Goal: Task Accomplishment & Management: Complete application form

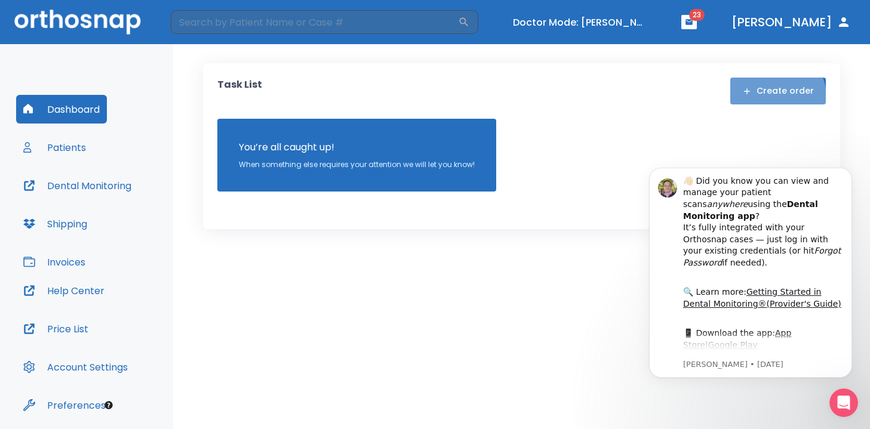
click at [773, 97] on button "Create order" at bounding box center [778, 91] width 96 height 27
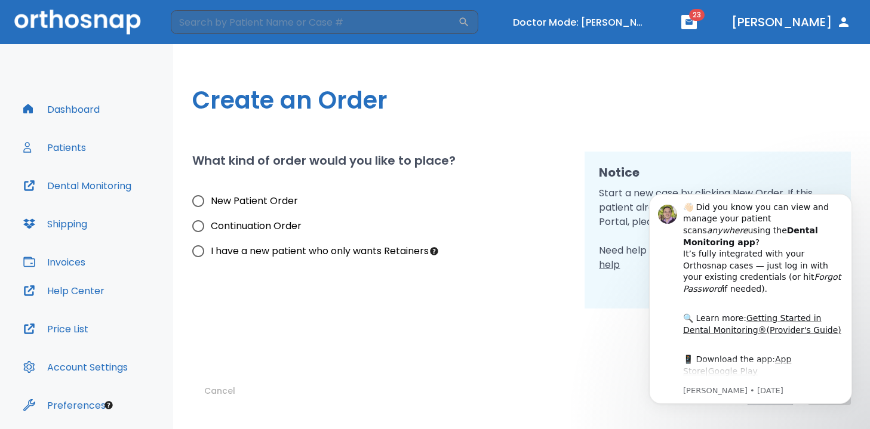
click at [197, 202] on input "New Patient Order" at bounding box center [198, 201] width 25 height 25
radio input "true"
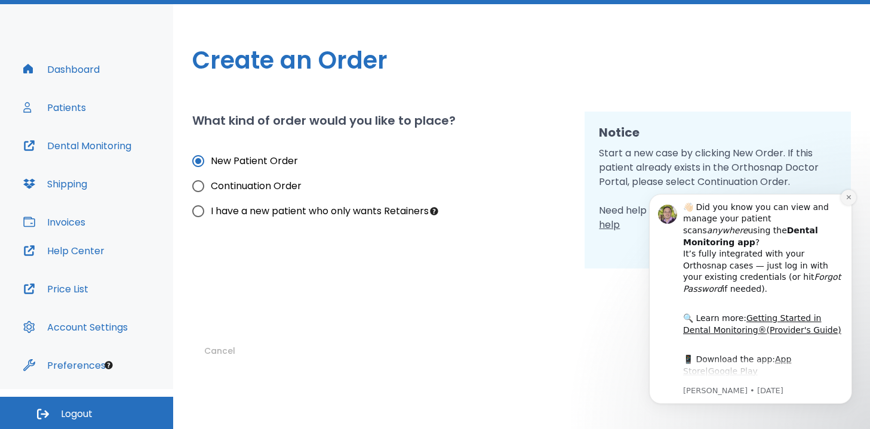
click at [849, 192] on button "Dismiss notification" at bounding box center [849, 198] width 16 height 16
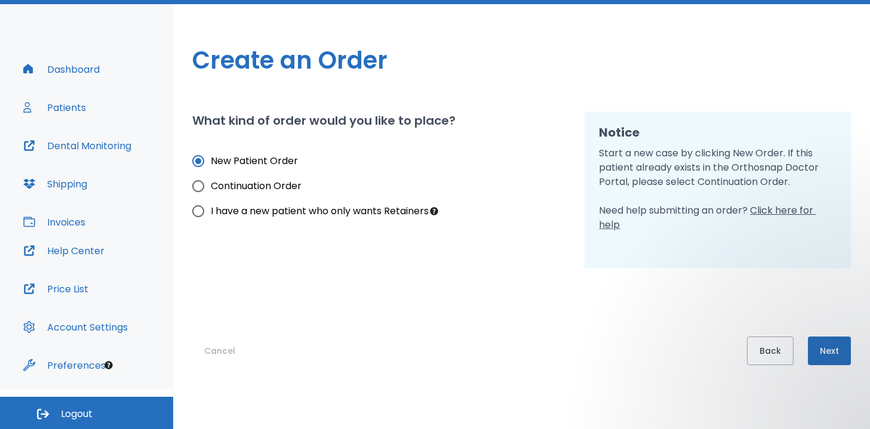
click at [827, 360] on button "Next" at bounding box center [829, 351] width 43 height 29
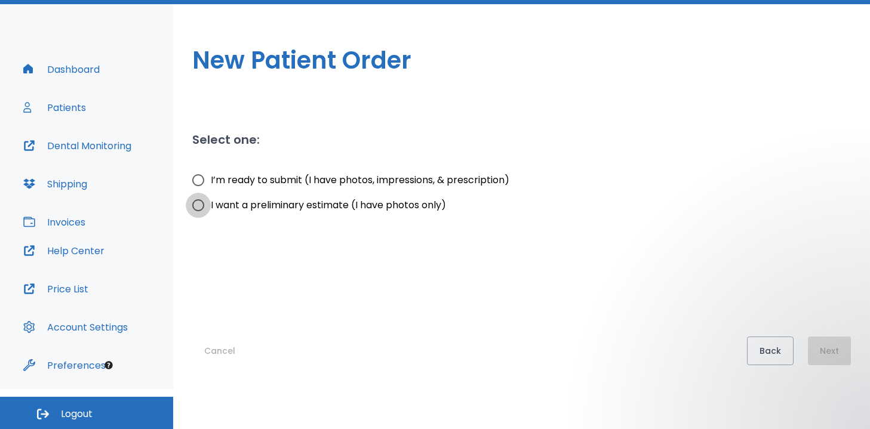
click at [193, 202] on input "I want a preliminary estimate (I have photos only)" at bounding box center [198, 205] width 25 height 25
radio input "true"
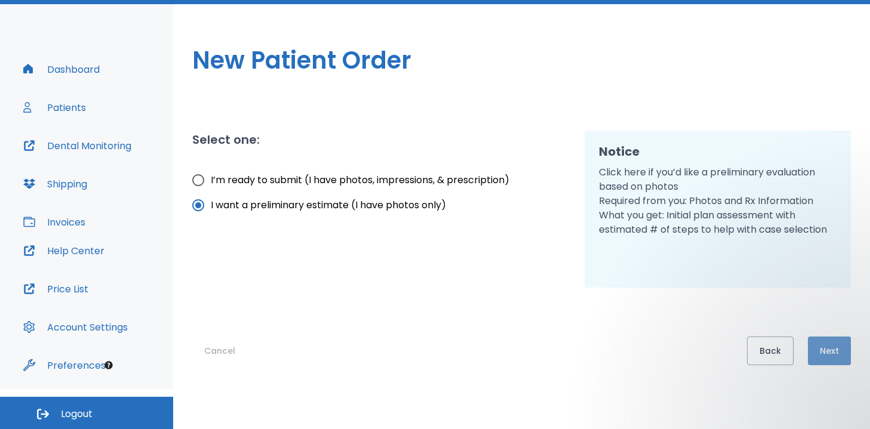
click at [833, 354] on button "Next" at bounding box center [829, 351] width 43 height 29
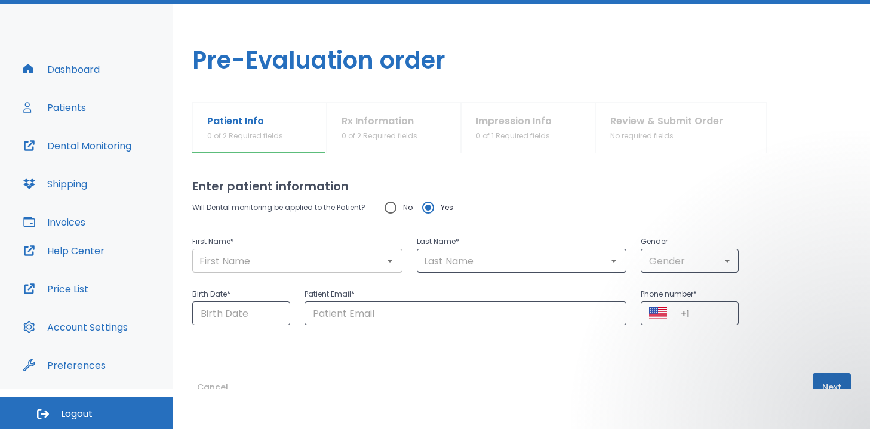
click at [333, 265] on input "text" at bounding box center [297, 261] width 203 height 17
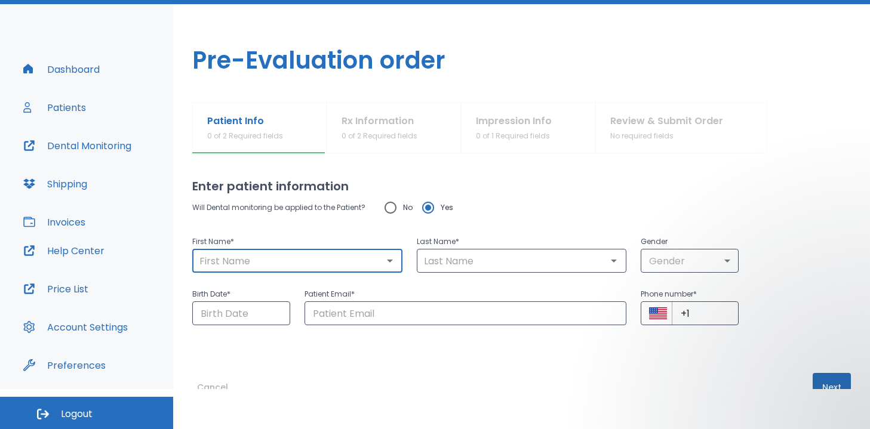
paste input "[PERSON_NAME]"
click at [242, 259] on input "[PERSON_NAME]" at bounding box center [297, 261] width 203 height 17
click at [226, 259] on input "[PERSON_NAME]" at bounding box center [297, 261] width 203 height 17
type input "[PERSON_NAME]"
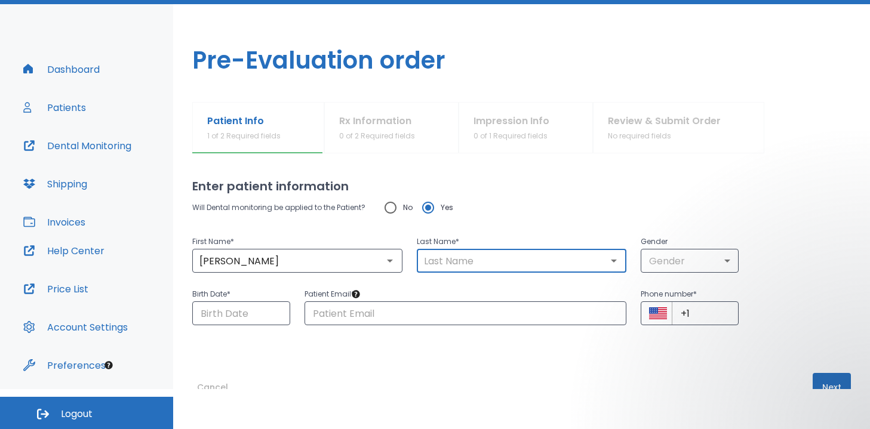
click at [518, 262] on input "text" at bounding box center [521, 261] width 203 height 17
paste input "[PERSON_NAME]"
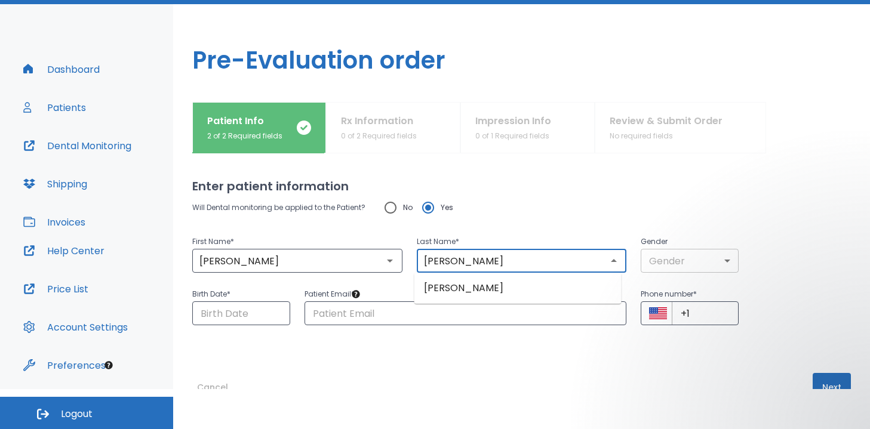
type input "[PERSON_NAME]"
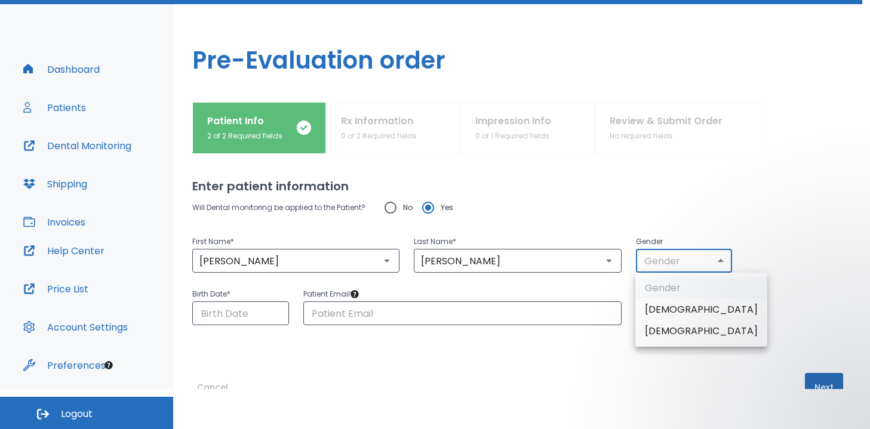
click at [691, 265] on body "​ Doctor Mode: [PERSON_NAME] 23 [PERSON_NAME] Dashboard Patients Dental Monitor…" at bounding box center [435, 174] width 870 height 429
click at [658, 314] on li "[DEMOGRAPHIC_DATA]" at bounding box center [701, 310] width 132 height 22
type input "1"
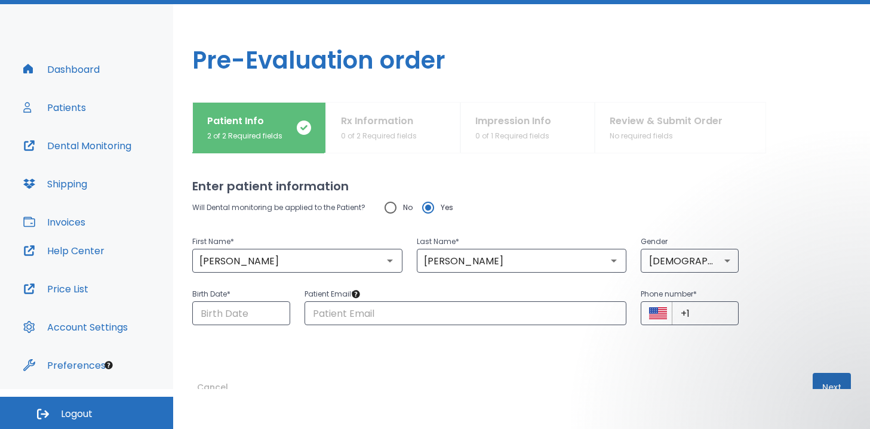
click at [223, 328] on div "Enter patient information Will Dental monitoring be applied to the Patient? No …" at bounding box center [521, 271] width 659 height 236
click at [223, 312] on input "Choose date" at bounding box center [241, 314] width 98 height 24
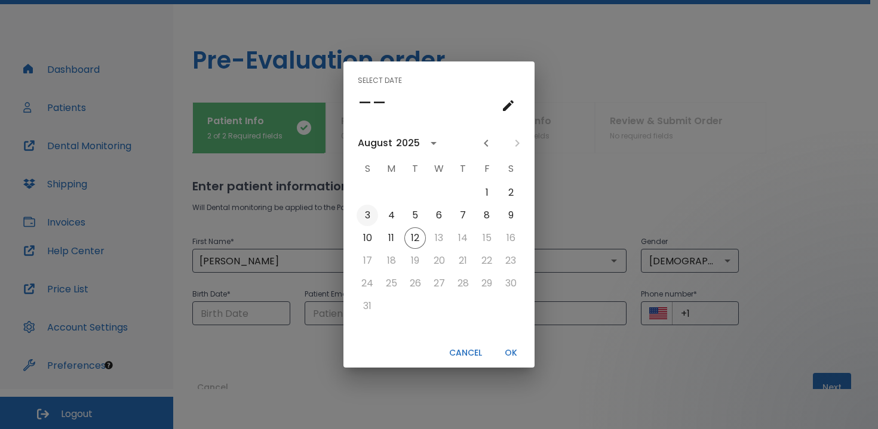
click at [362, 214] on button "3" at bounding box center [368, 216] width 22 height 22
type input "[DATE]"
click at [517, 352] on button "OK" at bounding box center [511, 353] width 38 height 20
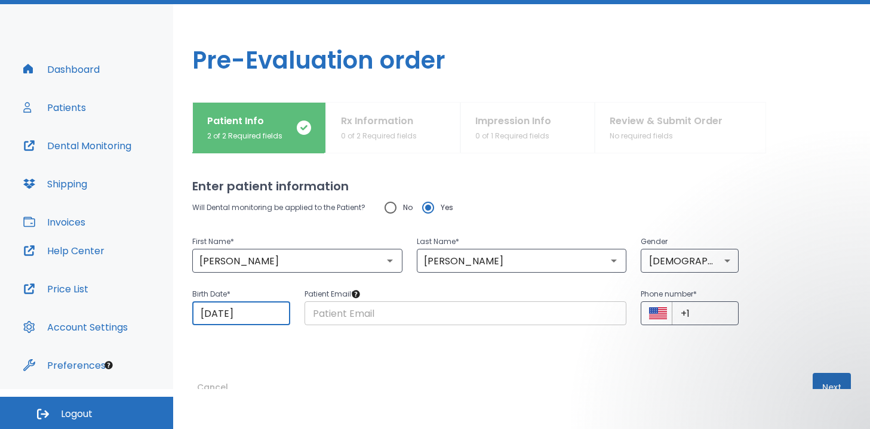
click at [400, 315] on input "text" at bounding box center [466, 314] width 323 height 24
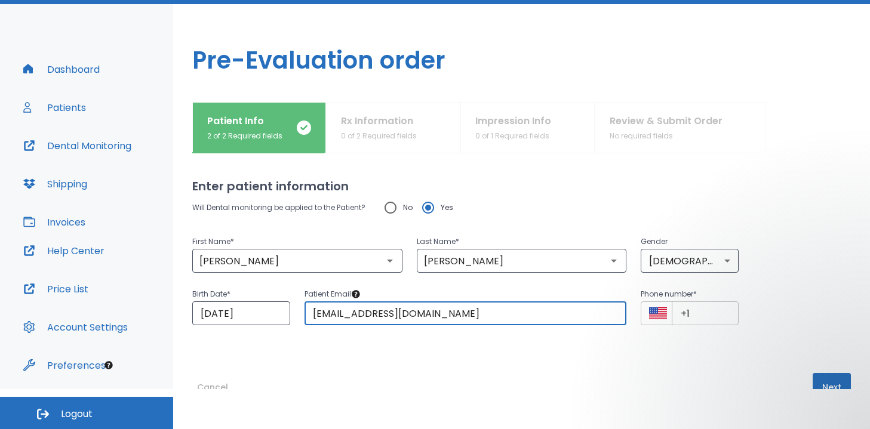
type input "[EMAIL_ADDRESS][DOMAIN_NAME]"
click at [706, 306] on input "+1" at bounding box center [705, 314] width 67 height 24
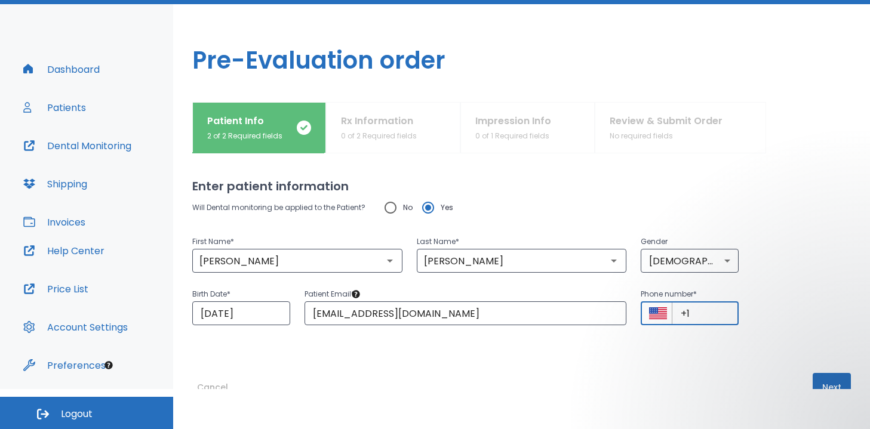
click at [714, 318] on input "+1" at bounding box center [705, 314] width 67 height 24
type input "+1 (000) 000-0000"
click at [814, 375] on button "Next" at bounding box center [832, 387] width 38 height 29
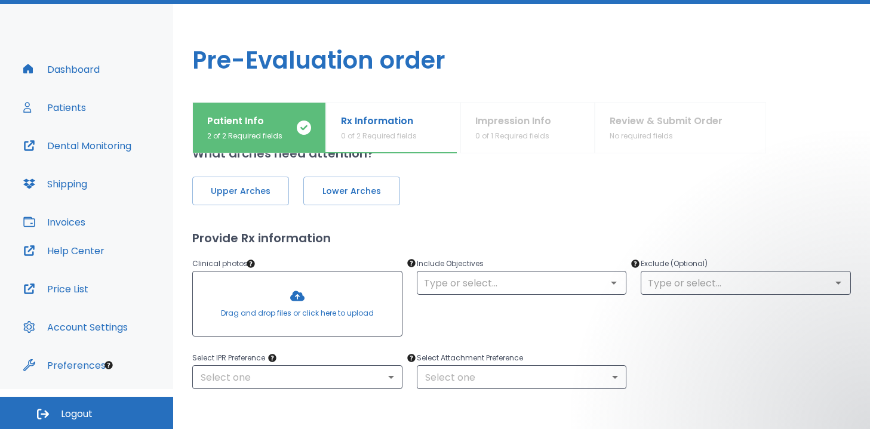
scroll to position [29, 0]
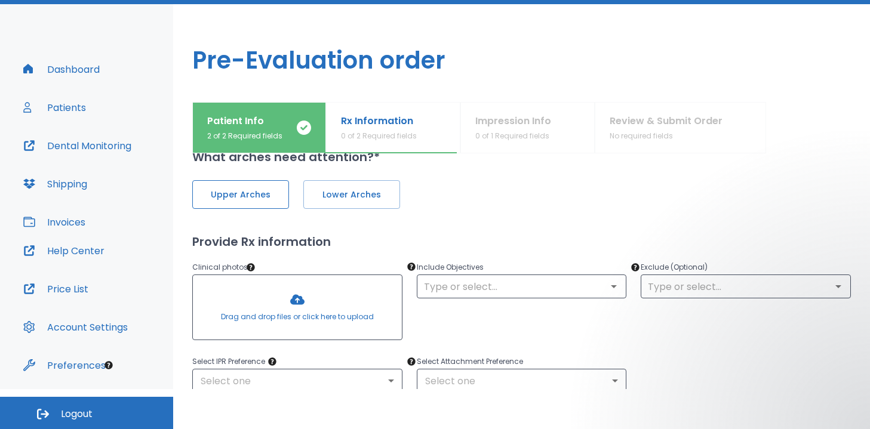
click at [278, 204] on button "Upper Arches" at bounding box center [240, 194] width 97 height 29
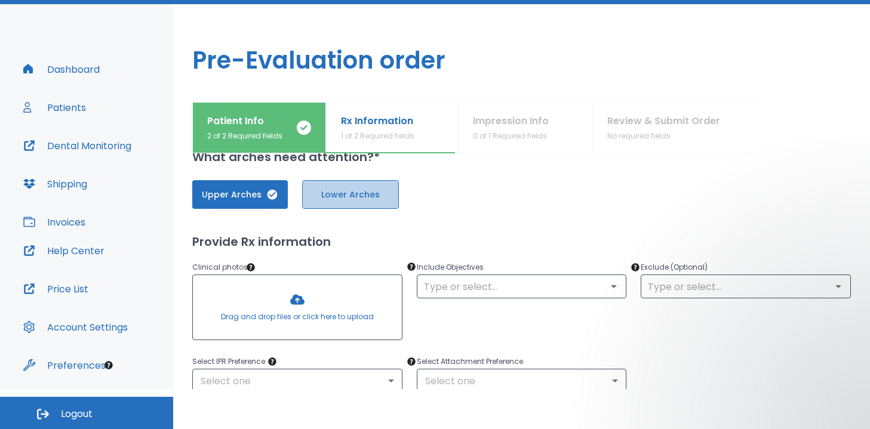
click at [347, 201] on button "Lower Arches" at bounding box center [350, 194] width 97 height 29
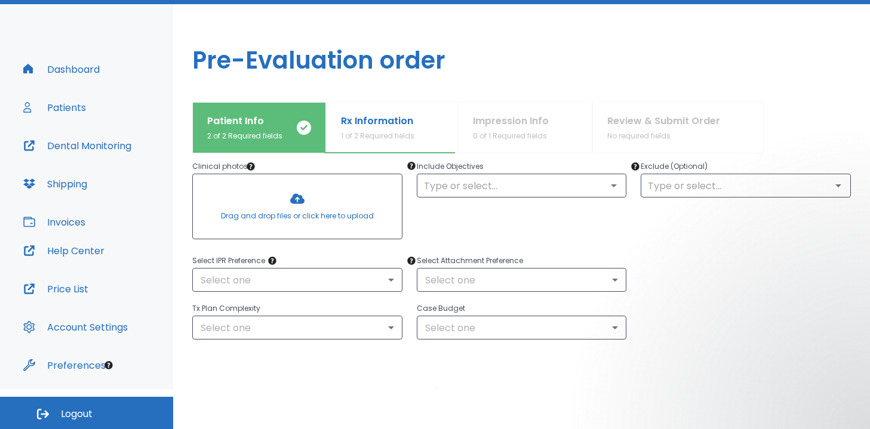
scroll to position [139, 0]
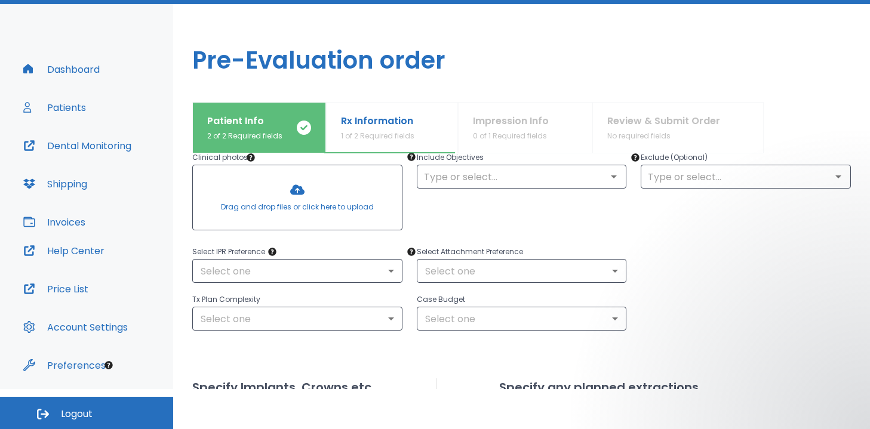
click at [321, 209] on div at bounding box center [297, 197] width 209 height 65
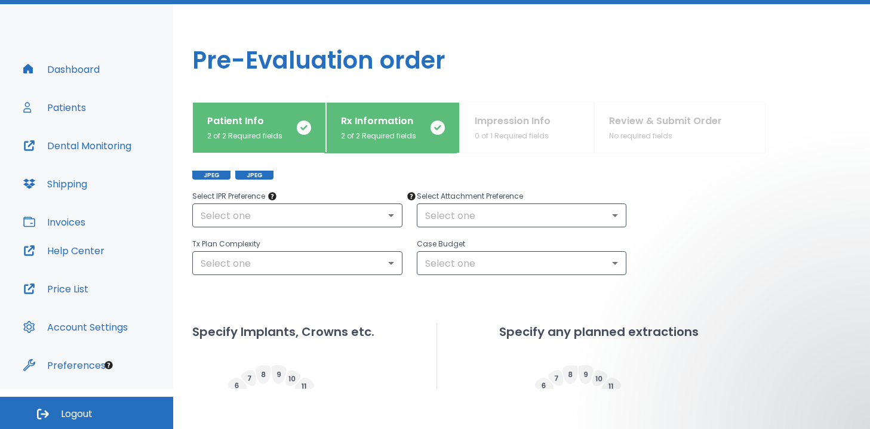
scroll to position [234, 0]
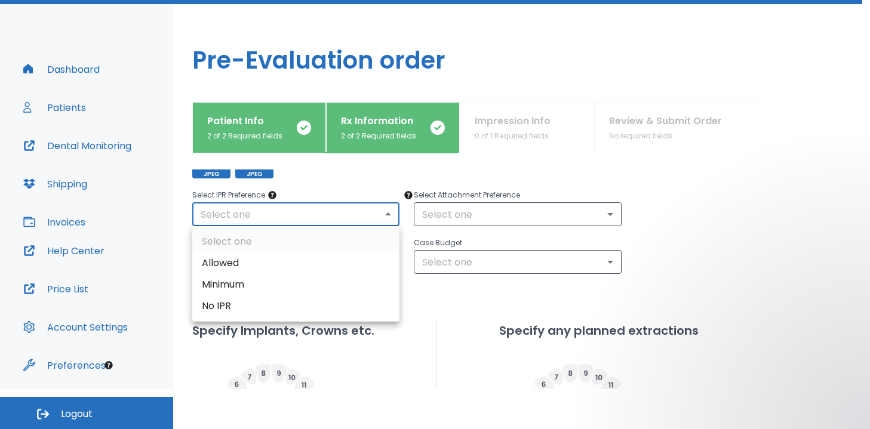
click at [301, 222] on body "​ Doctor Mode: [PERSON_NAME] 23 [PERSON_NAME] Dashboard Patients Dental Monitor…" at bounding box center [435, 174] width 870 height 429
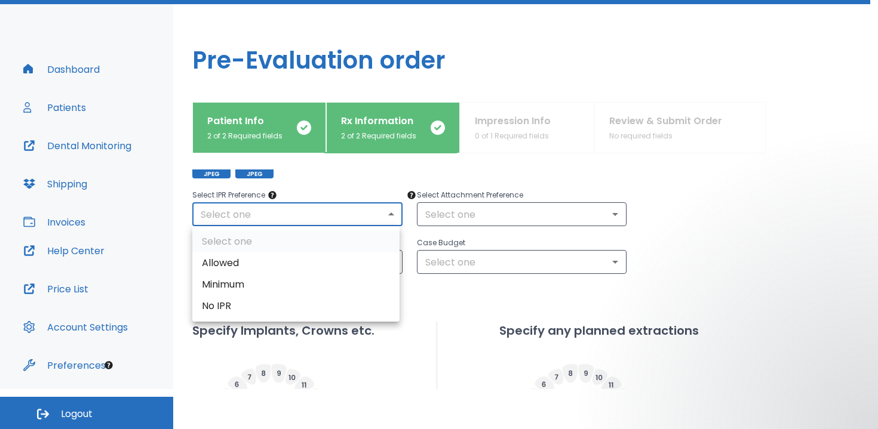
click at [251, 262] on li "Allowed" at bounding box center [295, 264] width 207 height 22
type input "1"
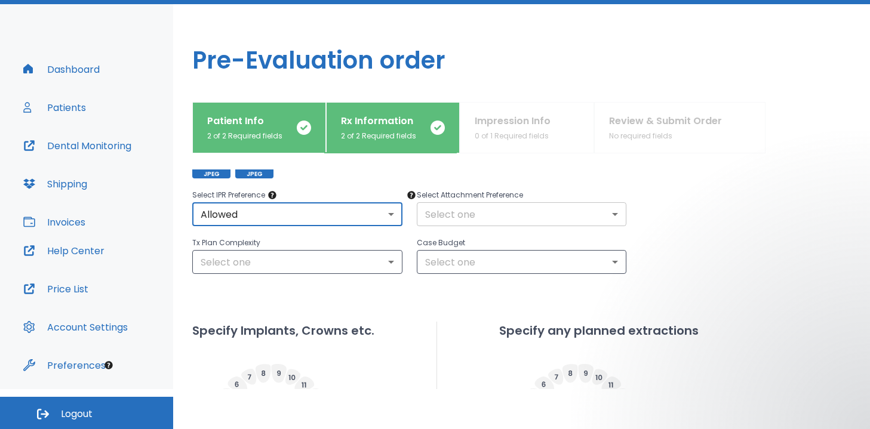
click at [463, 215] on body "​ Doctor Mode: [PERSON_NAME] 23 [PERSON_NAME] Dashboard Patients Dental Monitor…" at bounding box center [435, 174] width 870 height 429
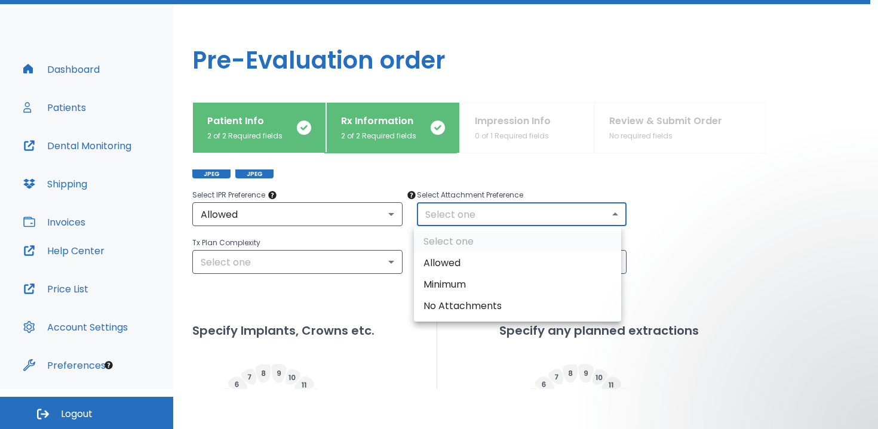
click at [449, 263] on li "Allowed" at bounding box center [517, 264] width 207 height 22
type input "1"
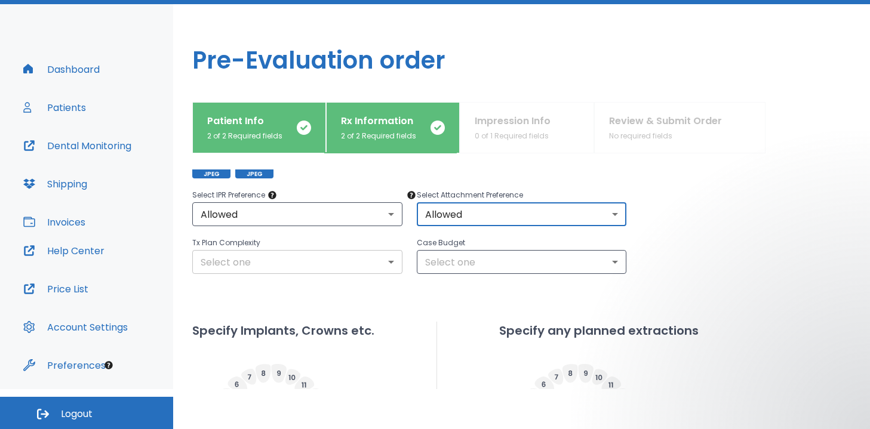
click at [306, 261] on body "​ Doctor Mode: [PERSON_NAME] 23 [PERSON_NAME] Dashboard Patients Dental Monitor…" at bounding box center [435, 174] width 870 height 429
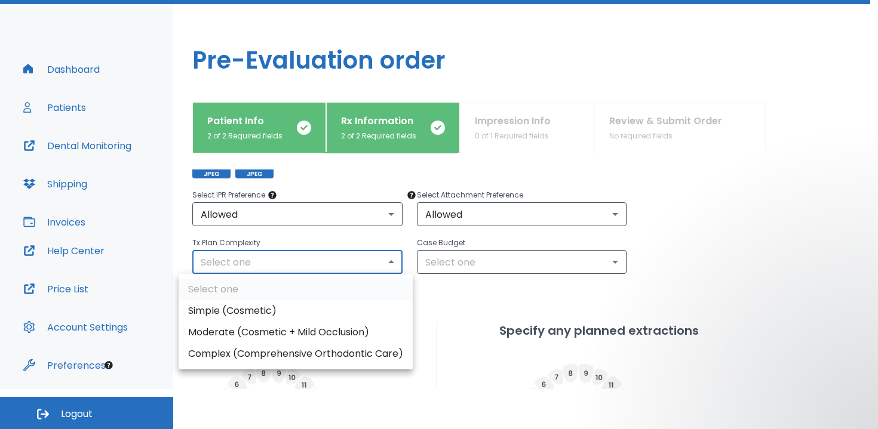
click at [290, 305] on li "Simple (Cosmetic)" at bounding box center [296, 311] width 234 height 22
type input "0"
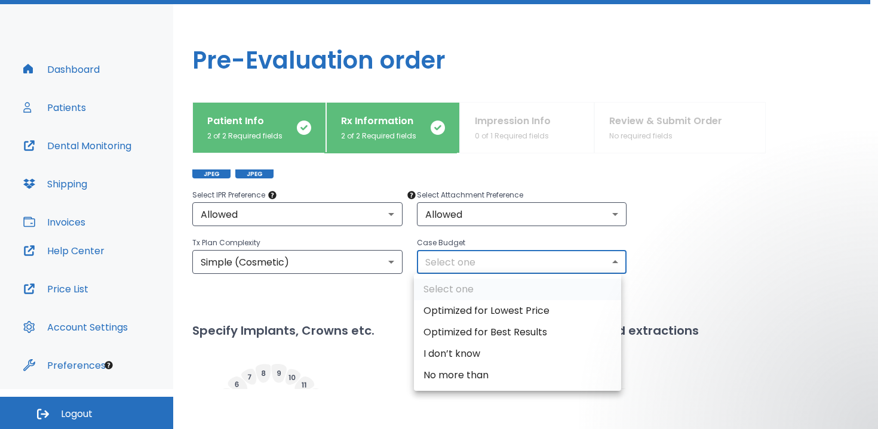
click at [492, 253] on body "​ Doctor Mode: [PERSON_NAME] 23 [PERSON_NAME] Dashboard Patients Dental Monitor…" at bounding box center [439, 174] width 878 height 429
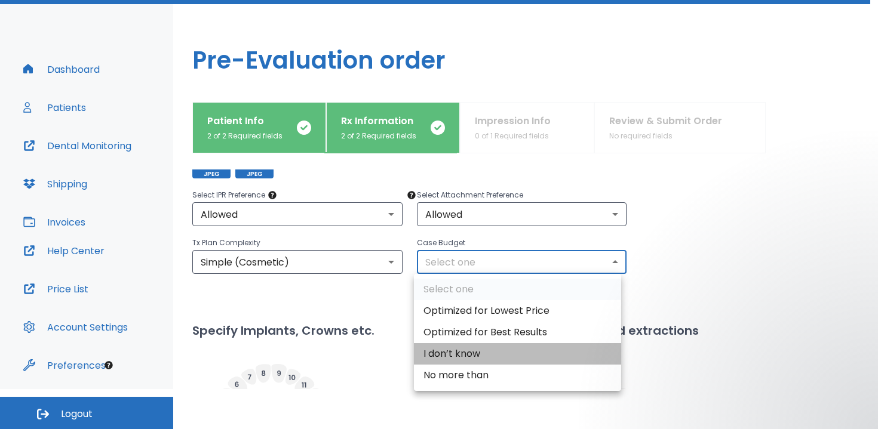
click at [466, 353] on li "I don’t know" at bounding box center [517, 354] width 207 height 22
type input "2"
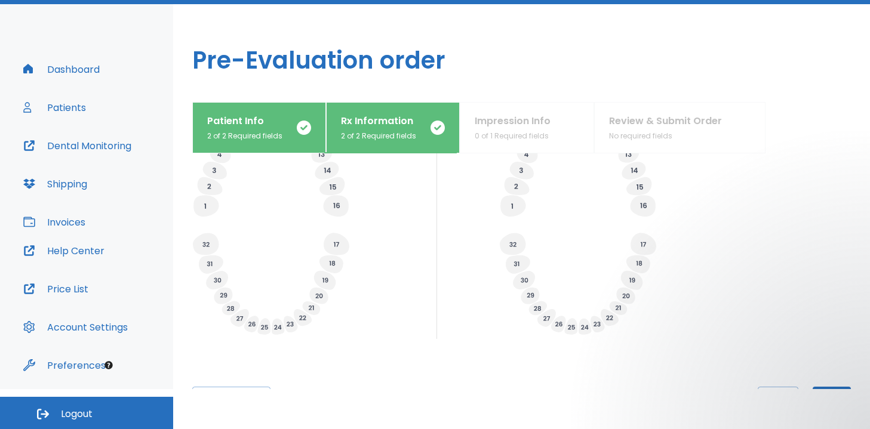
scroll to position [542, 0]
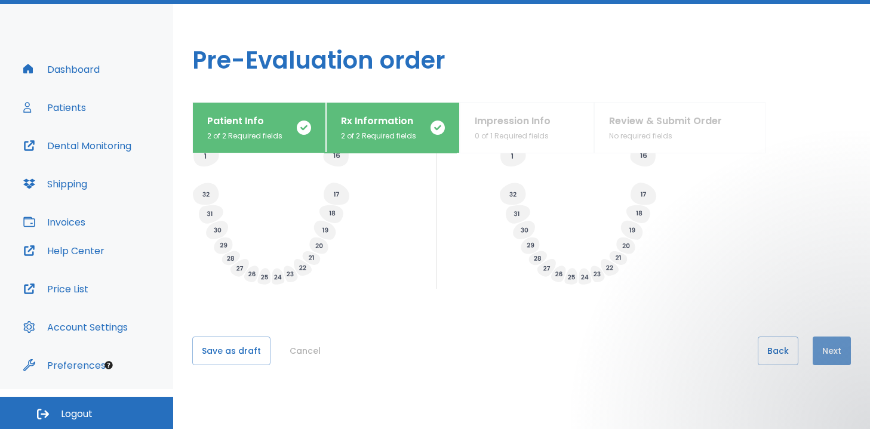
click at [815, 357] on button "Next" at bounding box center [832, 351] width 38 height 29
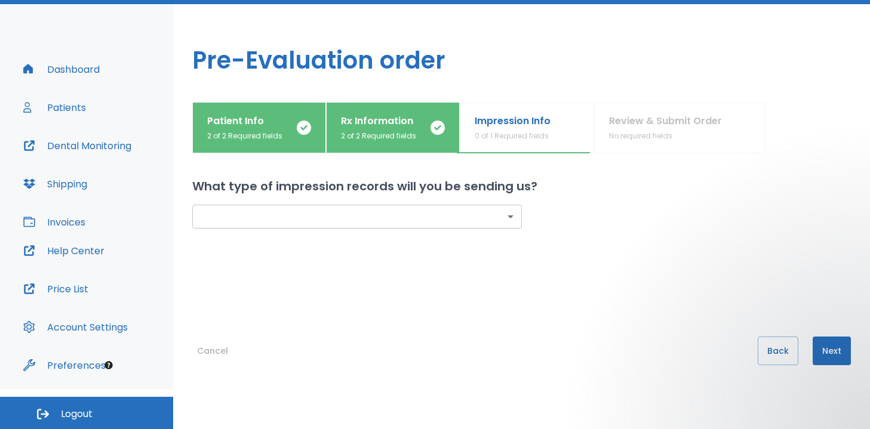
click at [442, 208] on body "​ Doctor Mode: [PERSON_NAME] 23 [PERSON_NAME] Dashboard Patients Dental Monitor…" at bounding box center [435, 174] width 870 height 429
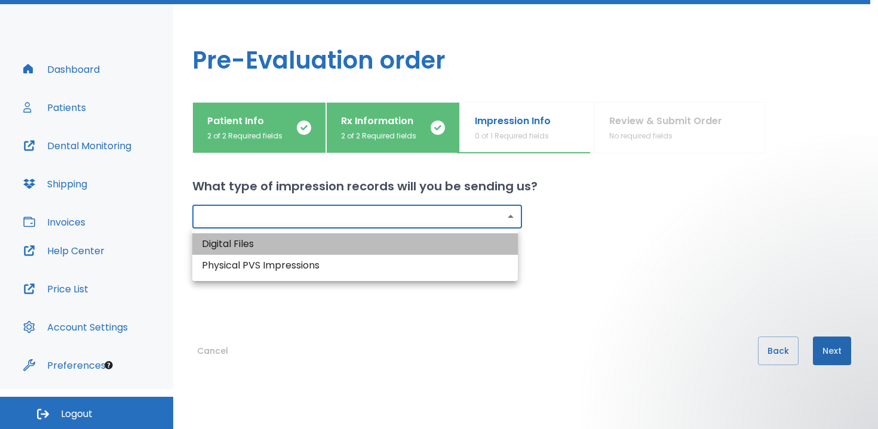
click at [263, 240] on li "Digital Files" at bounding box center [355, 245] width 326 height 22
type input "digital"
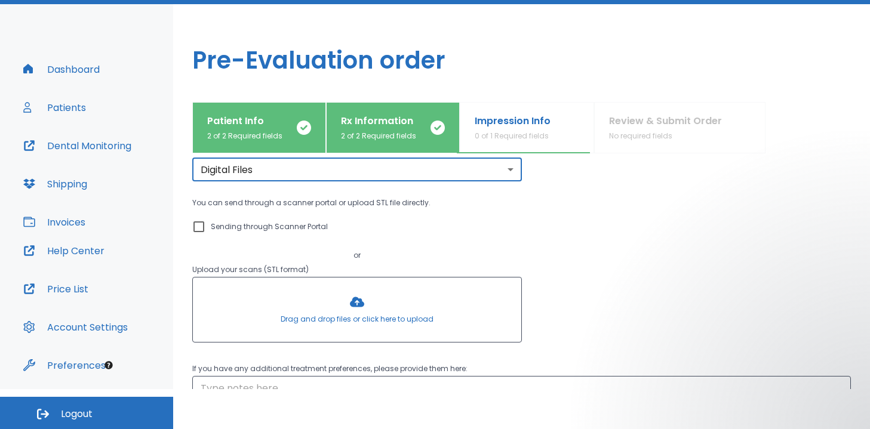
scroll to position [51, 0]
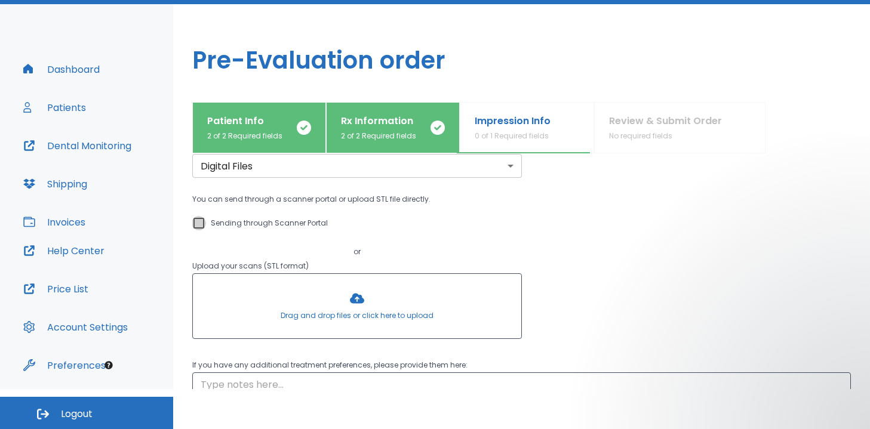
click at [201, 222] on input "Sending through Scanner Portal" at bounding box center [199, 223] width 14 height 14
checkbox input "true"
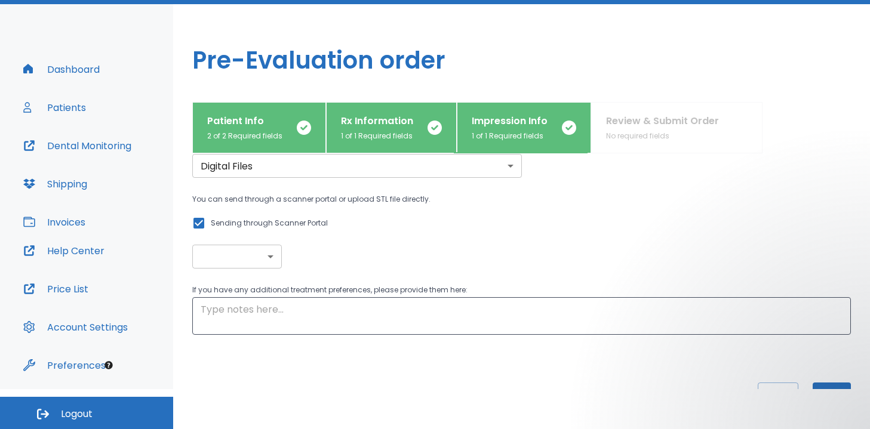
scroll to position [97, 0]
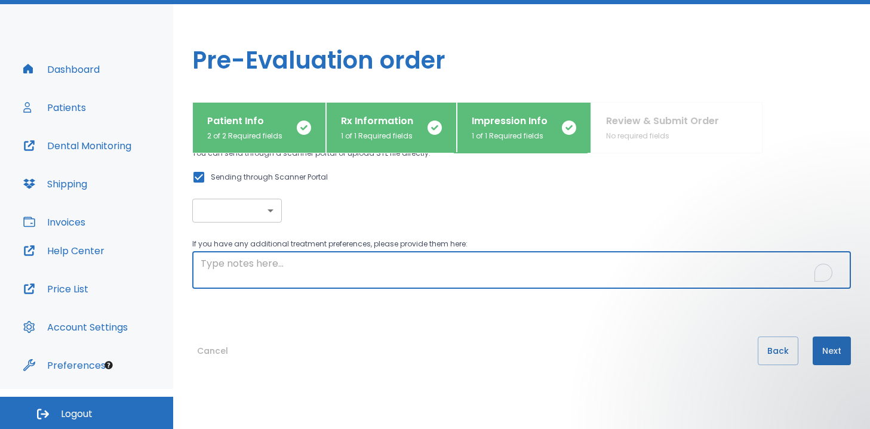
click at [563, 258] on textarea "To enrich screen reader interactions, please activate Accessibility in Grammarl…" at bounding box center [522, 270] width 642 height 27
paste textarea "[PERSON_NAME]"
type textarea "[PERSON_NAME]"
paste textarea "months ago, patient was pleased with the results and did not want to go further…"
type textarea "months ago, patient was pleased with the results and did not want to go further…"
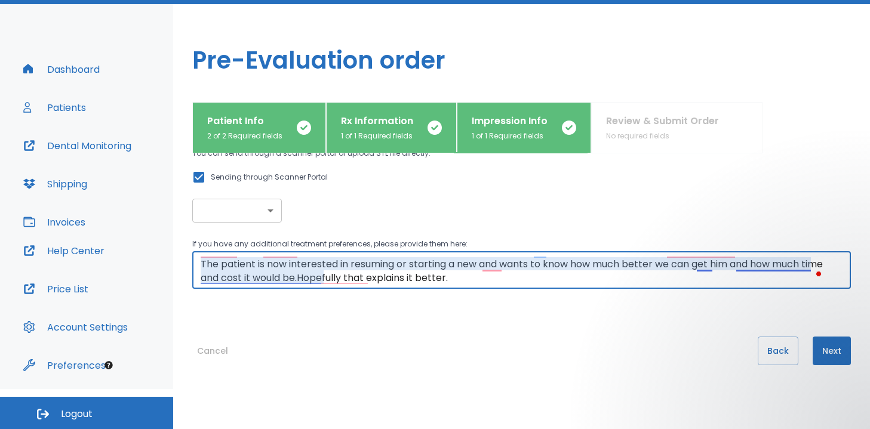
scroll to position [0, 0]
